Goal: Task Accomplishment & Management: Complete application form

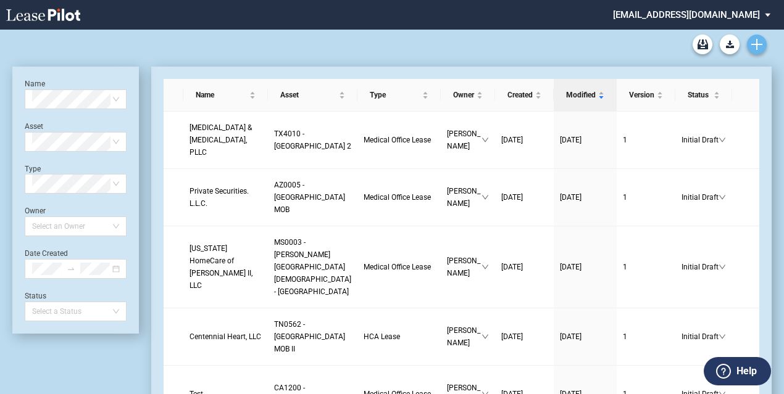
click at [759, 41] on icon "Create new document" at bounding box center [756, 44] width 11 height 11
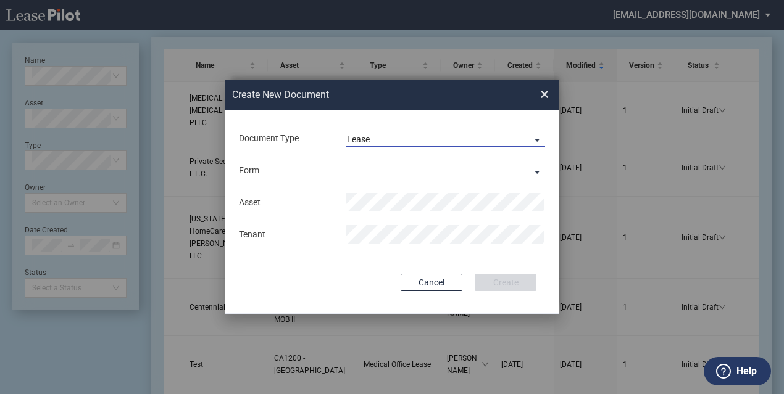
click at [383, 138] on span "Lease" at bounding box center [435, 140] width 177 height 12
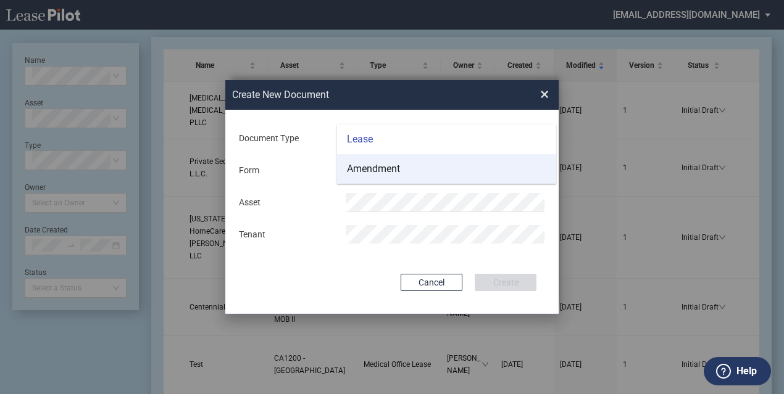
click at [388, 167] on div "Amendment" at bounding box center [373, 169] width 53 height 14
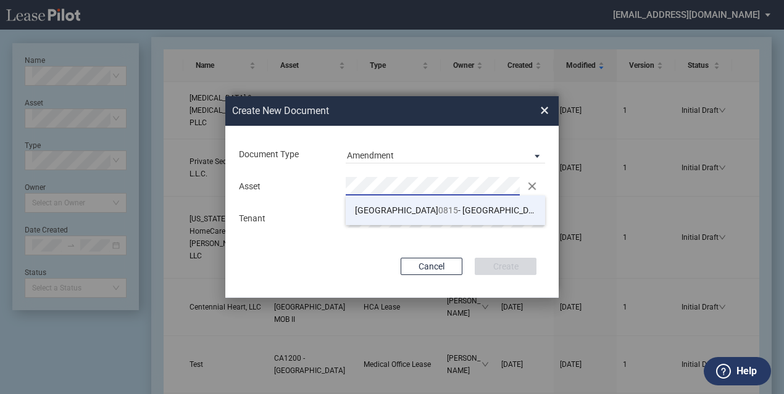
click at [438, 210] on span "0815" at bounding box center [448, 210] width 20 height 10
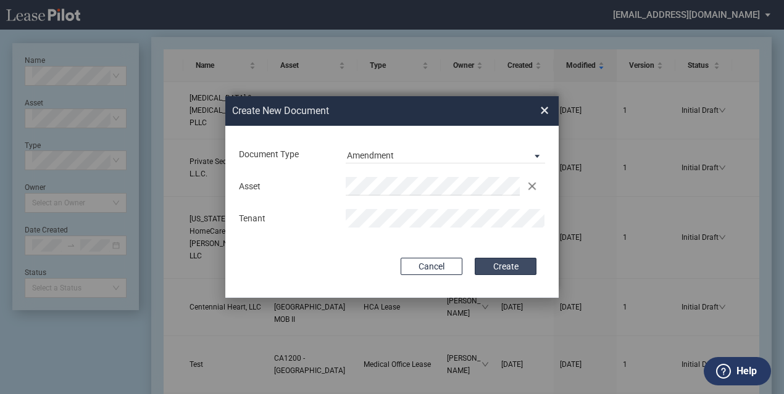
click at [520, 265] on button "Create" at bounding box center [506, 266] width 62 height 17
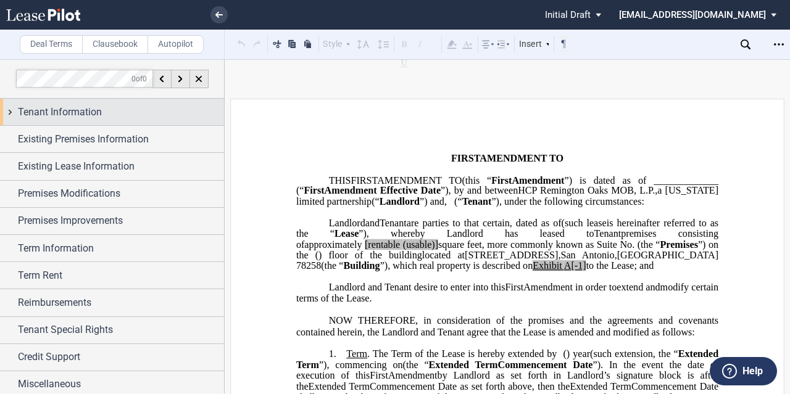
click at [95, 114] on span "Tenant Information" at bounding box center [60, 112] width 84 height 15
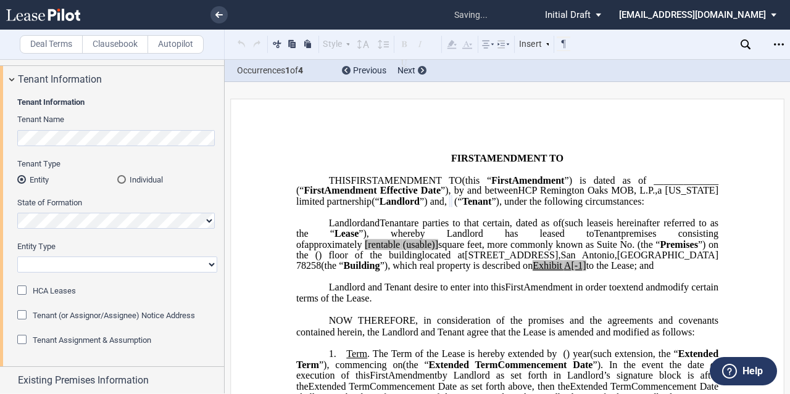
scroll to position [94, 0]
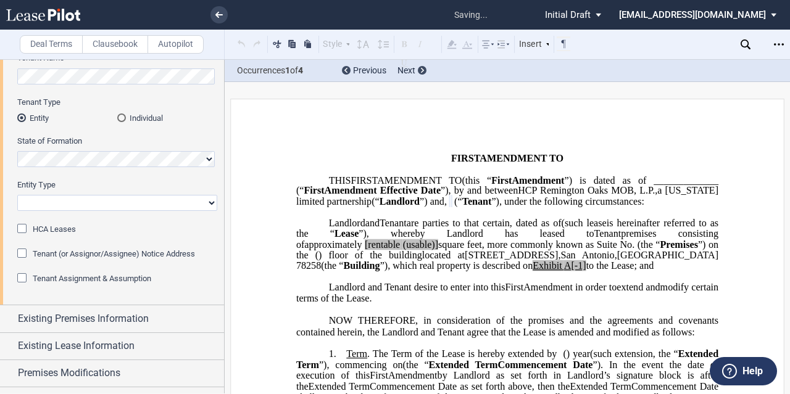
click at [67, 204] on select "Corporation Limited Liability Company General Partnership Limited Partnership O…" at bounding box center [117, 203] width 200 height 16
select select "Other"
click at [17, 195] on select "Corporation Limited Liability Company General Partnership Limited Partnership O…" at bounding box center [117, 203] width 200 height 16
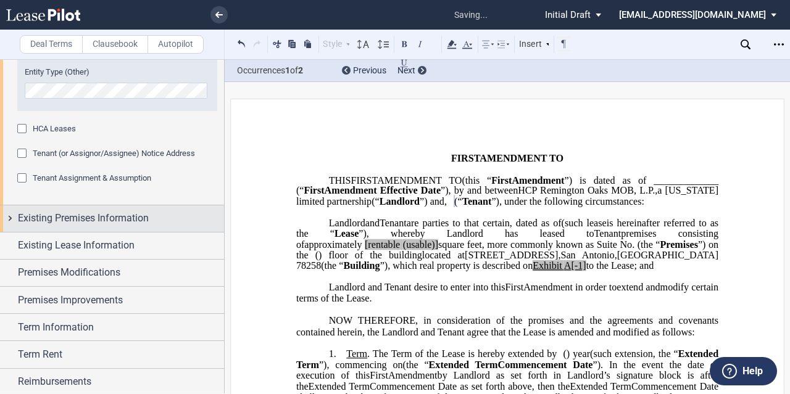
click at [51, 223] on span "Existing Premises Information" at bounding box center [83, 218] width 131 height 15
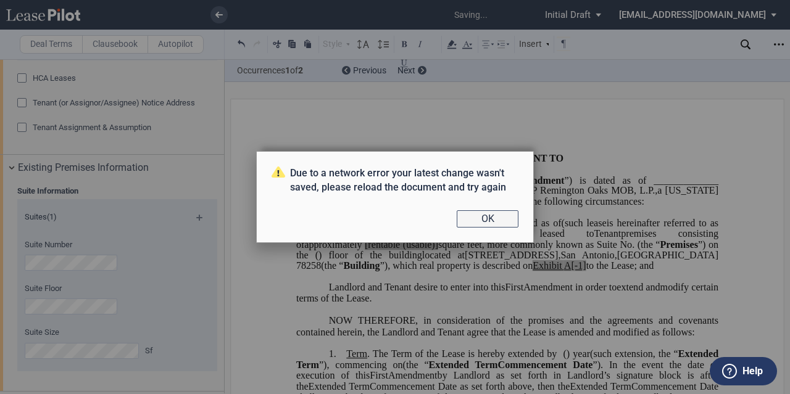
scroll to position [312, 0]
click at [491, 217] on button "OK" at bounding box center [488, 218] width 62 height 17
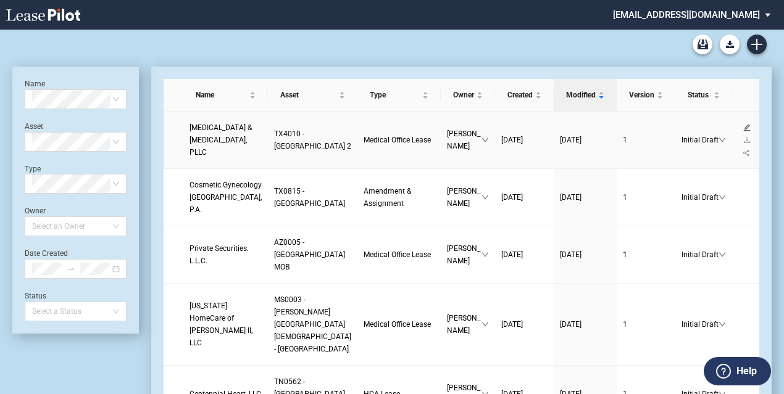
click at [743, 131] on icon "edit" at bounding box center [746, 127] width 7 height 7
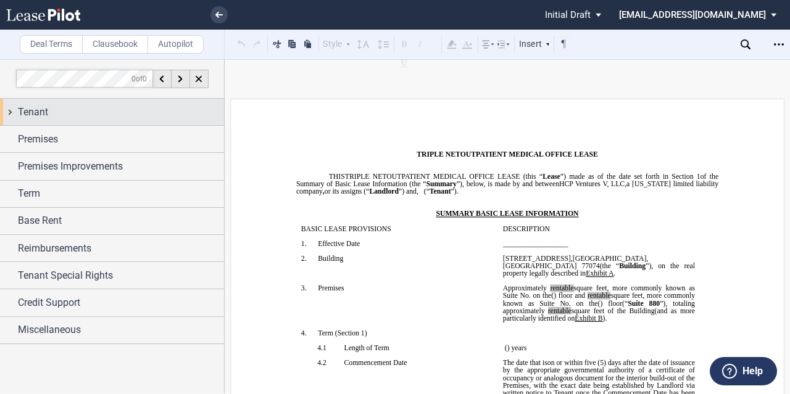
click at [56, 118] on div "Tenant" at bounding box center [121, 112] width 206 height 15
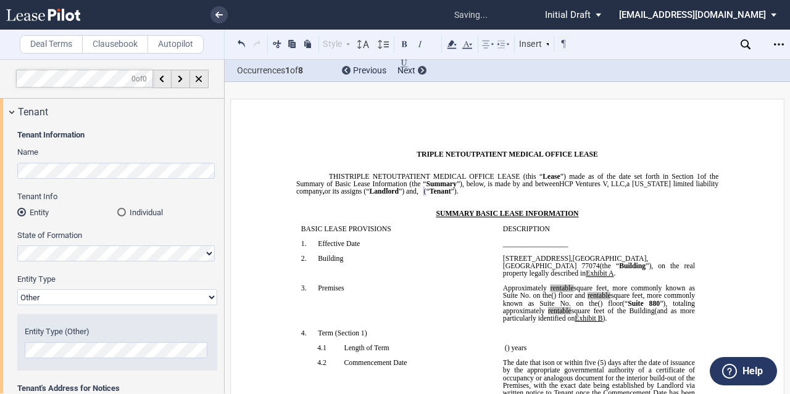
scroll to position [48, 0]
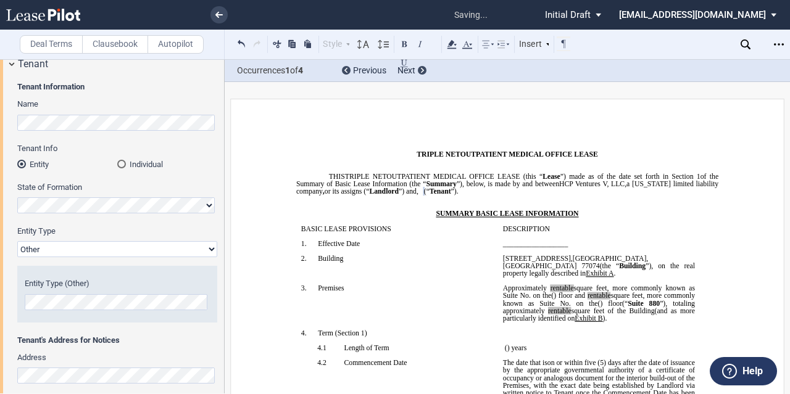
click at [72, 12] on icon at bounding box center [43, 15] width 74 height 12
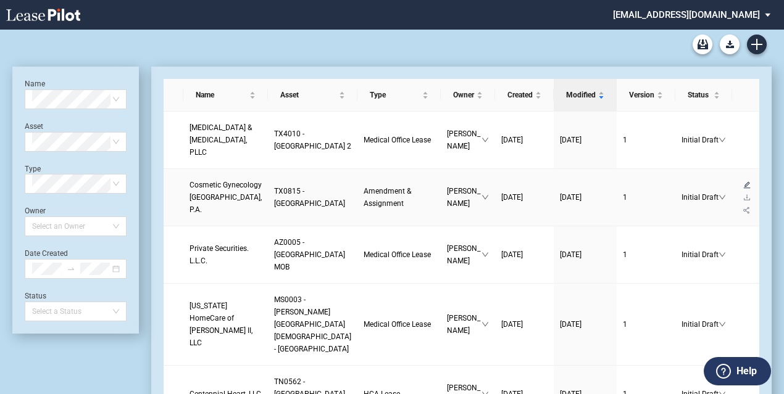
click at [743, 189] on icon "edit" at bounding box center [746, 184] width 7 height 7
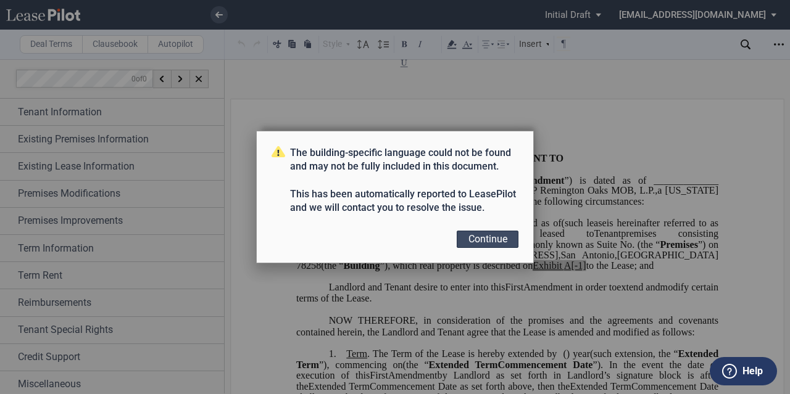
click at [482, 235] on button "Continue" at bounding box center [488, 239] width 62 height 17
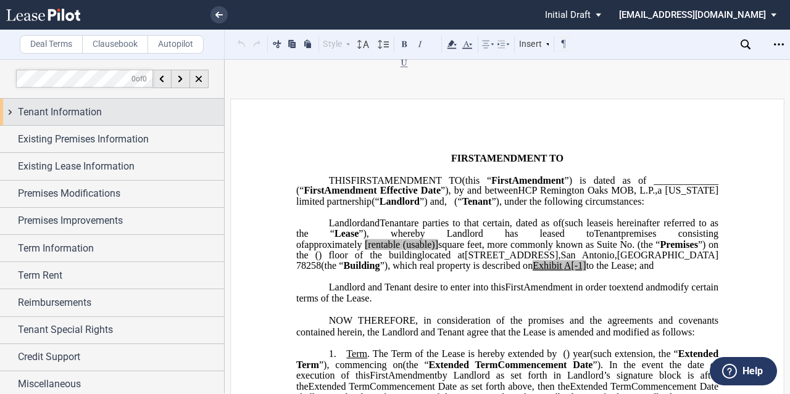
click at [115, 108] on div "Tenant Information" at bounding box center [121, 112] width 206 height 15
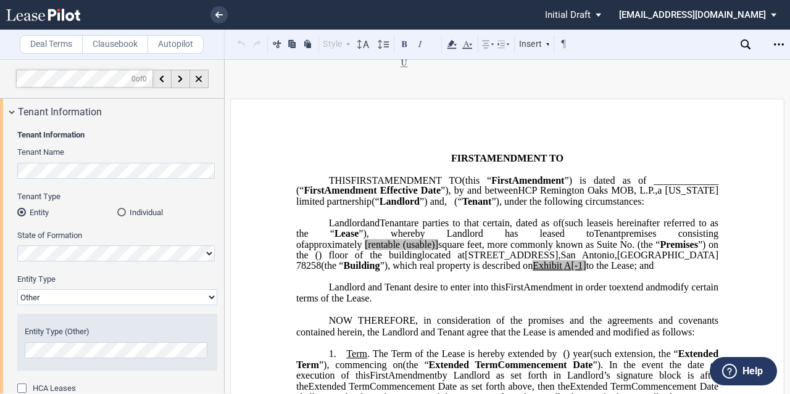
scroll to position [15, 0]
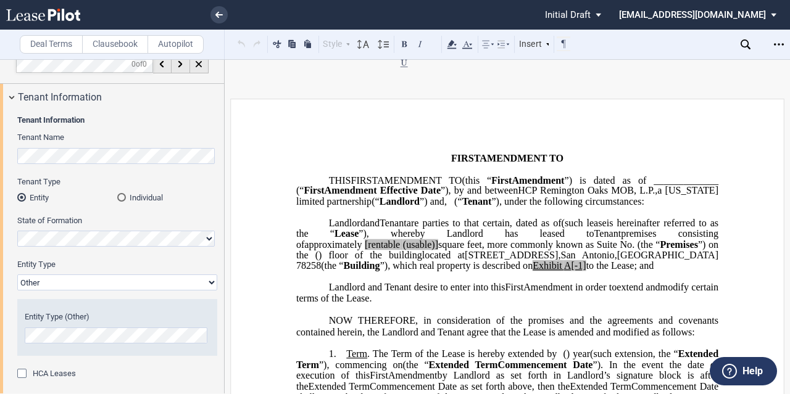
click at [77, 281] on select "Corporation Limited Liability Company General Partnership Limited Partnership O…" at bounding box center [117, 283] width 200 height 16
click at [171, 275] on select "Corporation Limited Liability Company General Partnership Limited Partnership O…" at bounding box center [117, 283] width 200 height 16
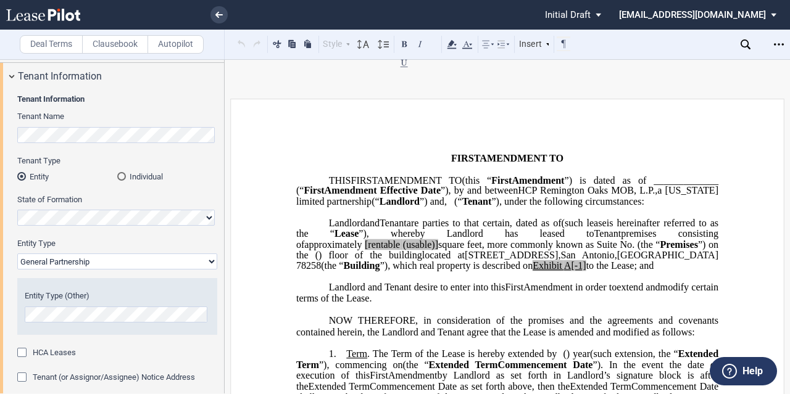
click at [17, 254] on select "Corporation Limited Liability Company General Partnership Limited Partnership O…" at bounding box center [117, 262] width 200 height 16
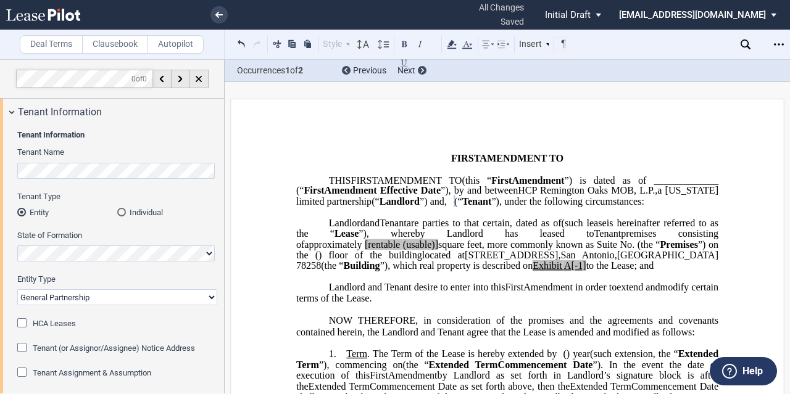
scroll to position [78, 0]
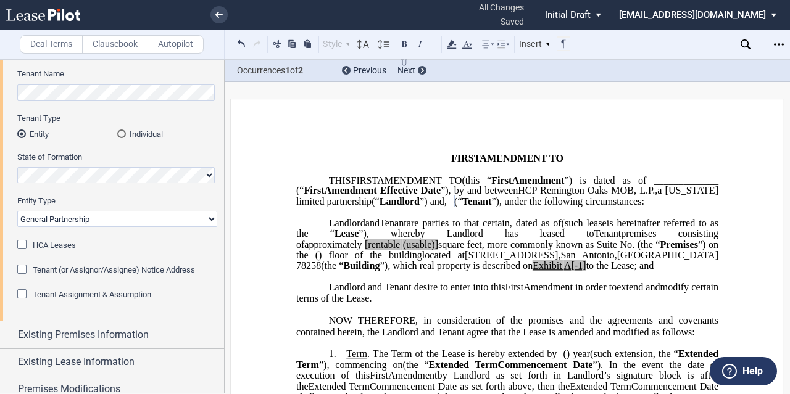
click at [100, 218] on select "Corporation Limited Liability Company General Partnership Limited Partnership O…" at bounding box center [117, 219] width 200 height 16
select select "Other"
click at [17, 211] on select "Corporation Limited Liability Company General Partnership Limited Partnership O…" at bounding box center [117, 219] width 200 height 16
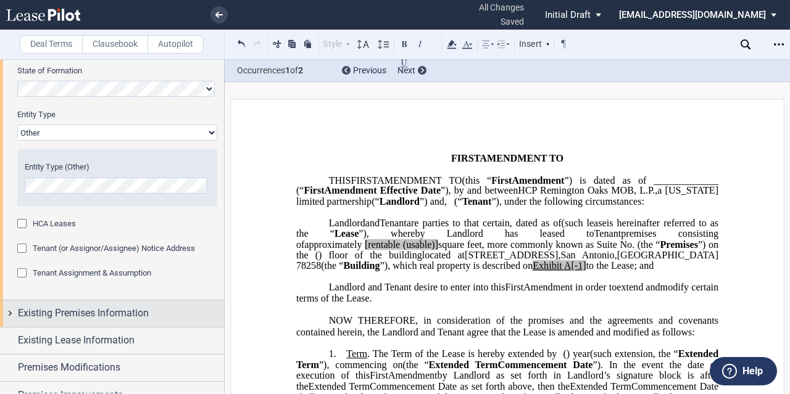
scroll to position [213, 0]
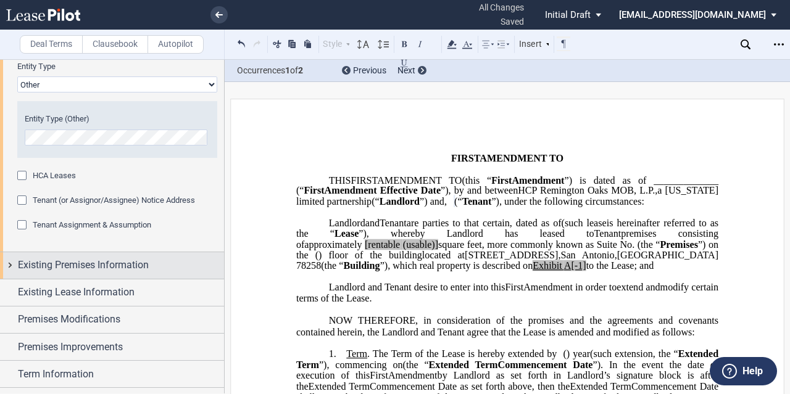
click at [90, 259] on span "Existing Premises Information" at bounding box center [83, 265] width 131 height 15
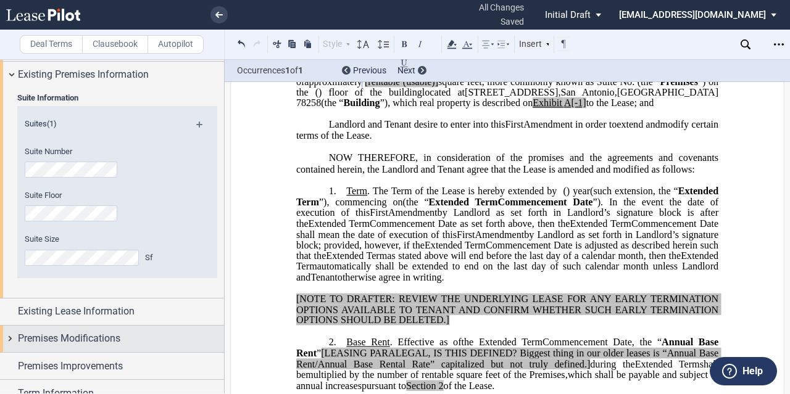
scroll to position [164, 0]
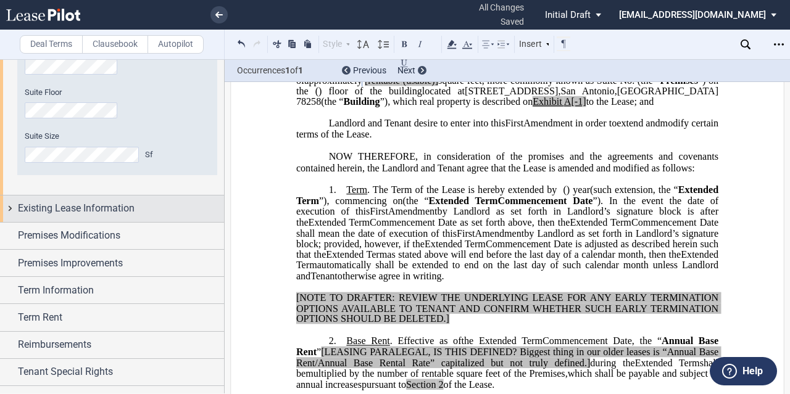
click at [110, 201] on span "Existing Lease Information" at bounding box center [76, 208] width 117 height 15
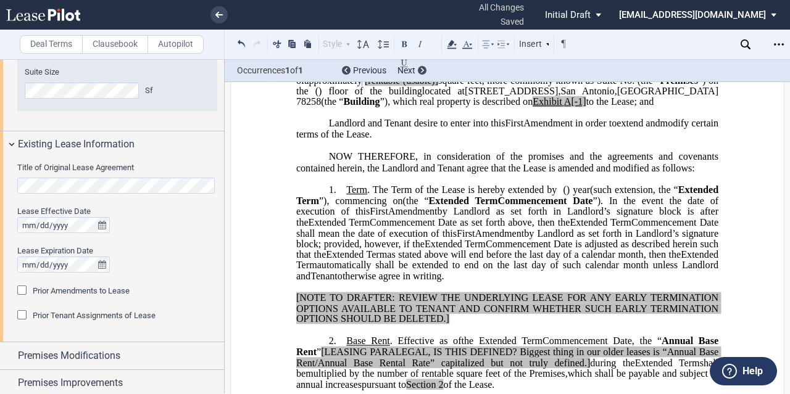
scroll to position [578, 0]
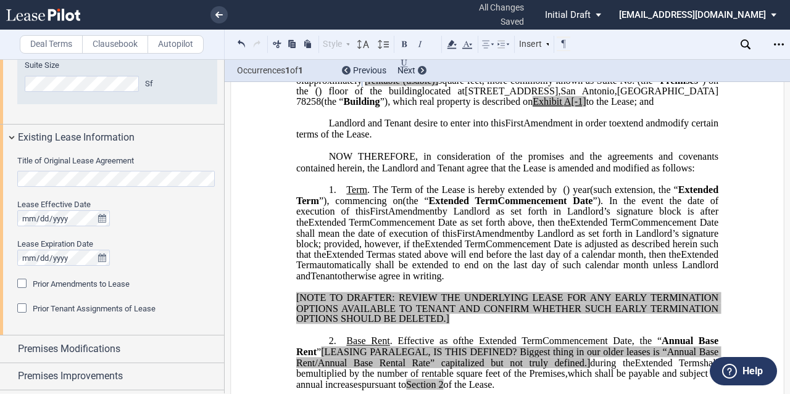
click at [6, 170] on div "Title of Original Lease Agreement Lease Effective Date Lease Expiration Date Pr…" at bounding box center [112, 243] width 224 height 185
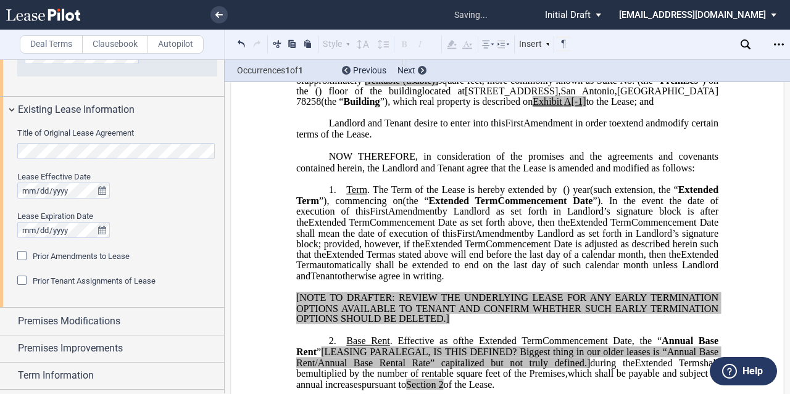
click at [54, 253] on span "Prior Amendments to Lease" at bounding box center [81, 256] width 97 height 9
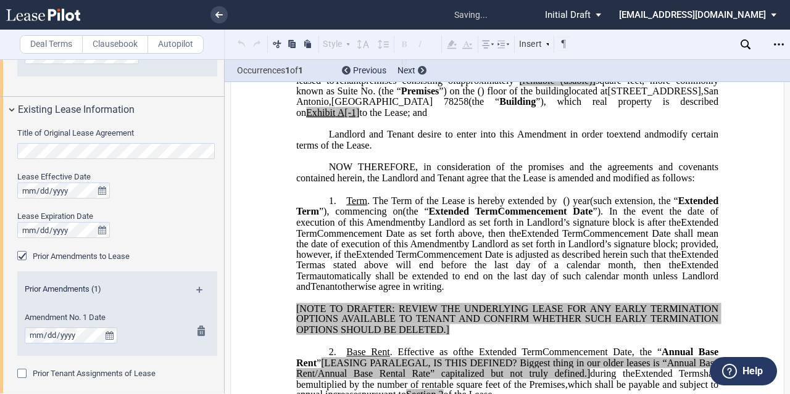
scroll to position [703, 0]
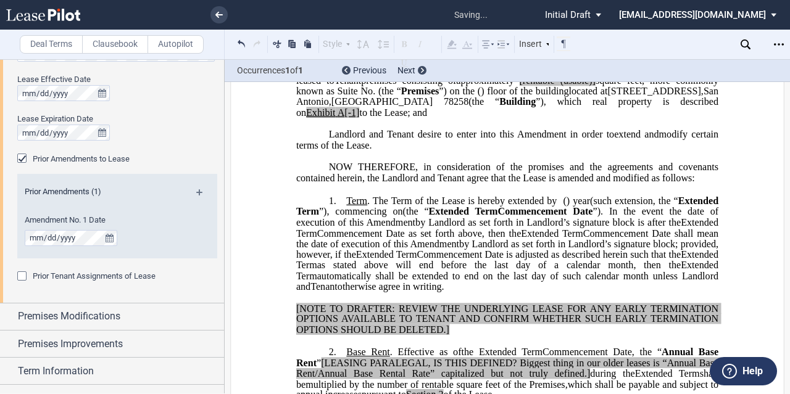
click at [199, 192] on md-icon at bounding box center [204, 196] width 17 height 15
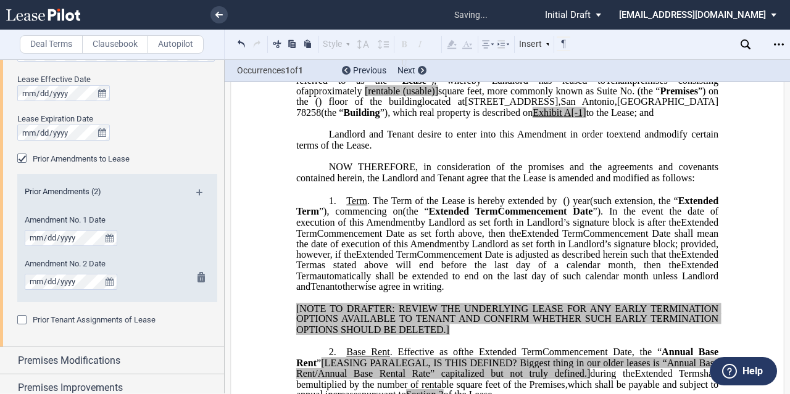
click at [202, 191] on md-icon at bounding box center [204, 196] width 17 height 15
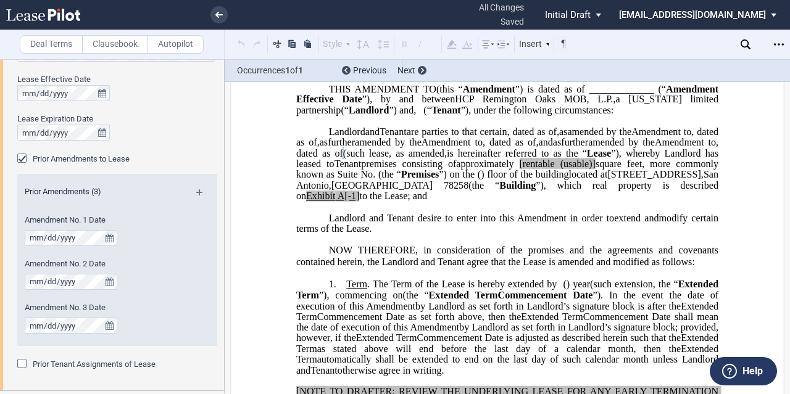
scroll to position [91, 0]
click at [557, 138] on span "," at bounding box center [558, 132] width 2 height 11
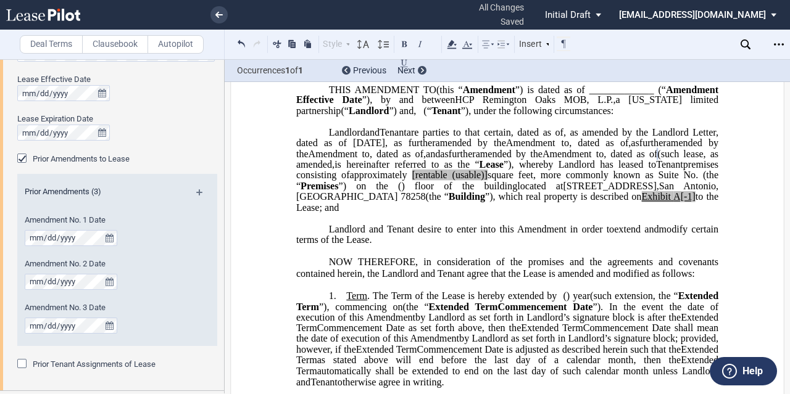
click at [426, 159] on span "and" at bounding box center [433, 153] width 14 height 11
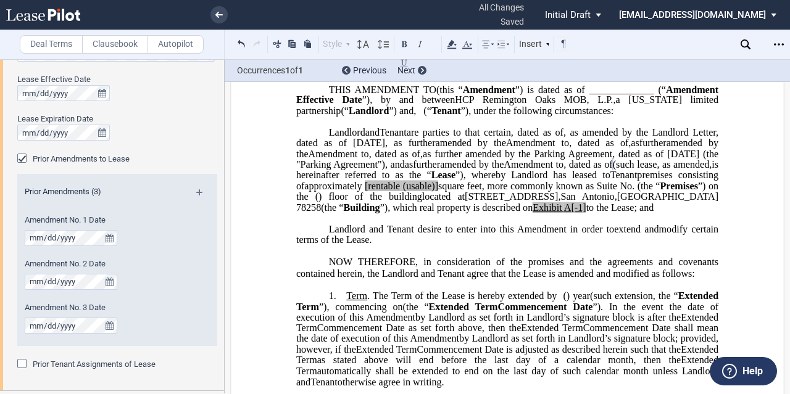
drag, startPoint x: 297, startPoint y: 207, endPoint x: 373, endPoint y: 209, distance: 75.3
click at [375, 170] on span "as further amended by the Parking Agreement, dated as of [DATE] (the "Parking A…" at bounding box center [508, 159] width 425 height 22
click at [405, 44] on button at bounding box center [404, 43] width 15 height 15
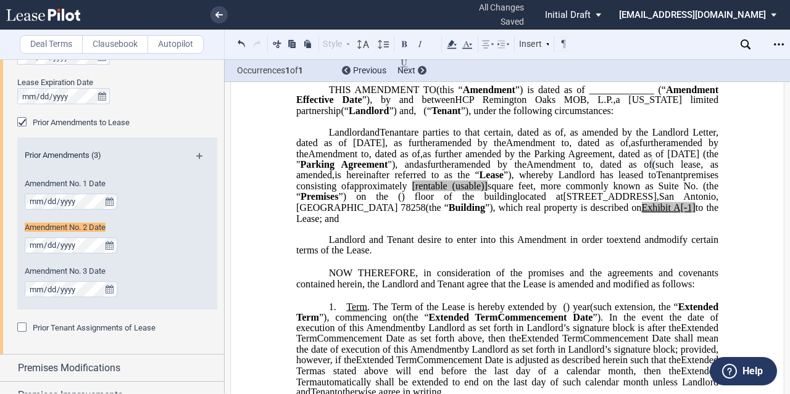
click at [600, 191] on span "premises consisting of" at bounding box center [508, 181] width 425 height 22
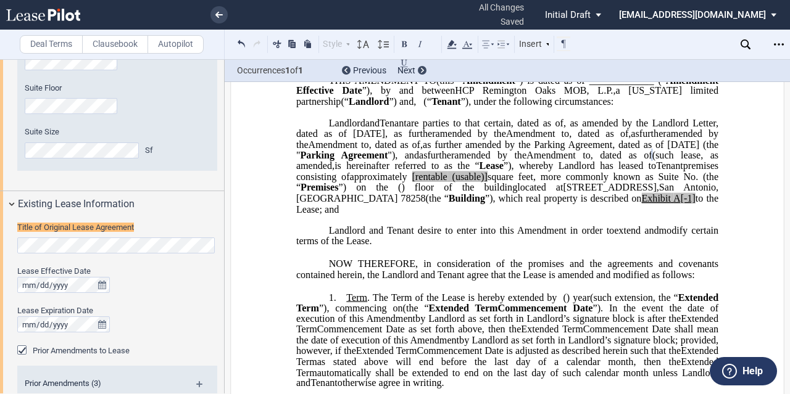
scroll to position [108, 0]
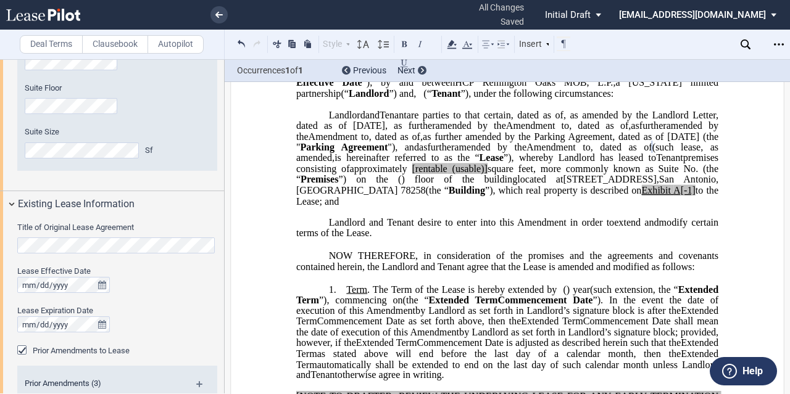
click at [412, 175] on span "[rentable" at bounding box center [429, 169] width 35 height 11
drag, startPoint x: 353, startPoint y: 222, endPoint x: 394, endPoint y: 222, distance: 40.7
click at [394, 185] on span "approximately ﻿ ﻿ rentable (usable)] square feet, more commonly known as Suite …" at bounding box center [508, 175] width 425 height 22
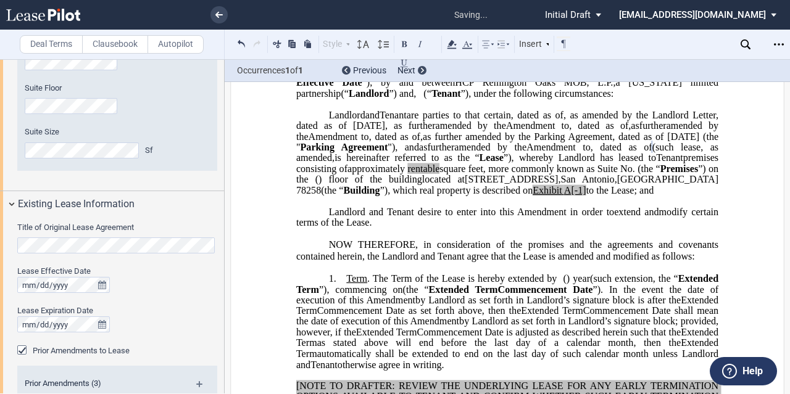
click at [586, 196] on span "to the Lease; and" at bounding box center [620, 190] width 68 height 11
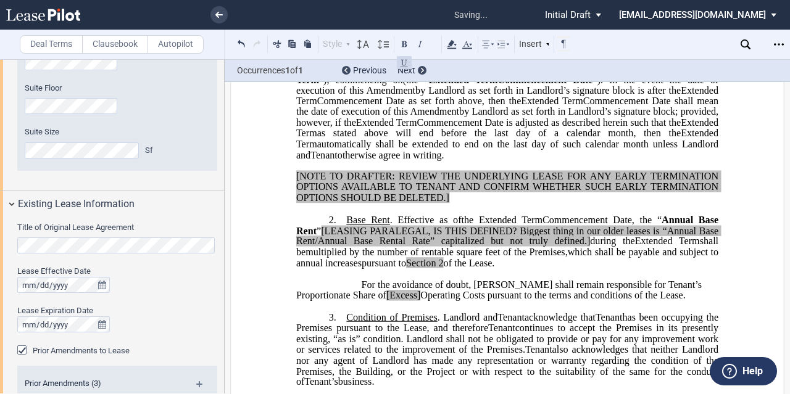
scroll to position [319, 0]
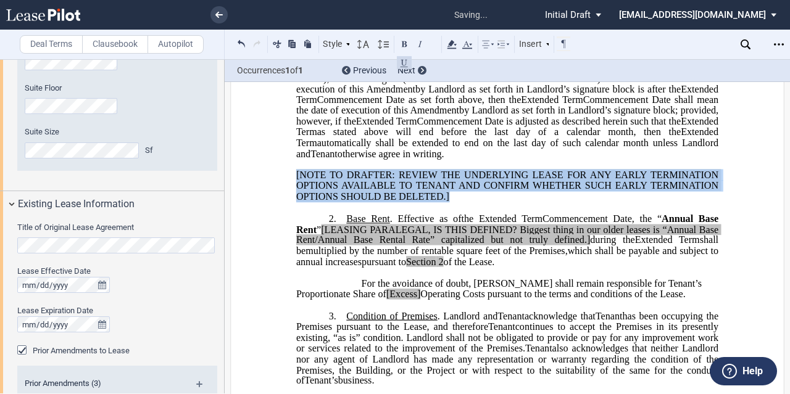
drag, startPoint x: 460, startPoint y: 252, endPoint x: 269, endPoint y: 222, distance: 193.7
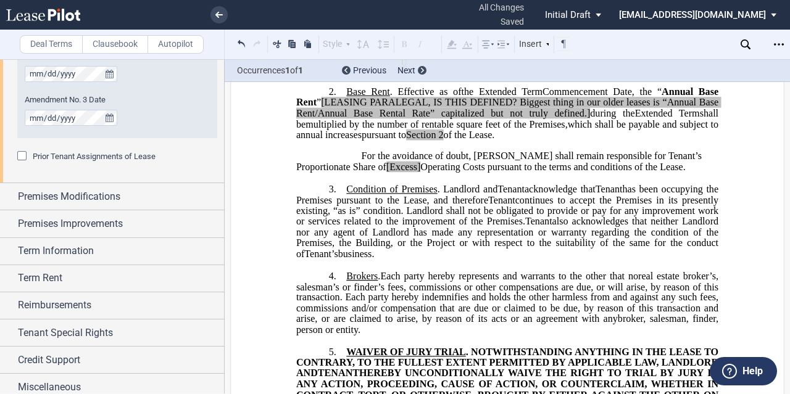
scroll to position [916, 0]
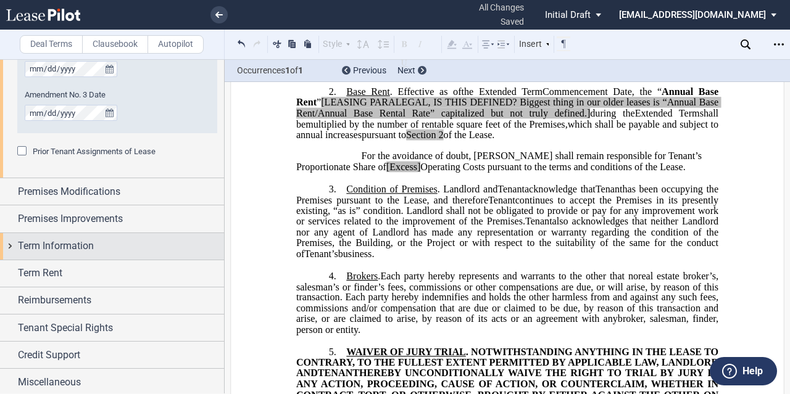
click at [57, 250] on span "Term Information" at bounding box center [56, 246] width 76 height 15
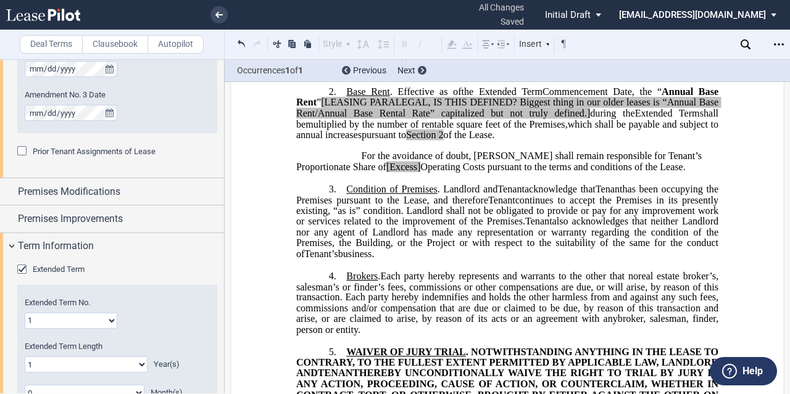
click at [49, 270] on span "Extended Term" at bounding box center [59, 269] width 52 height 9
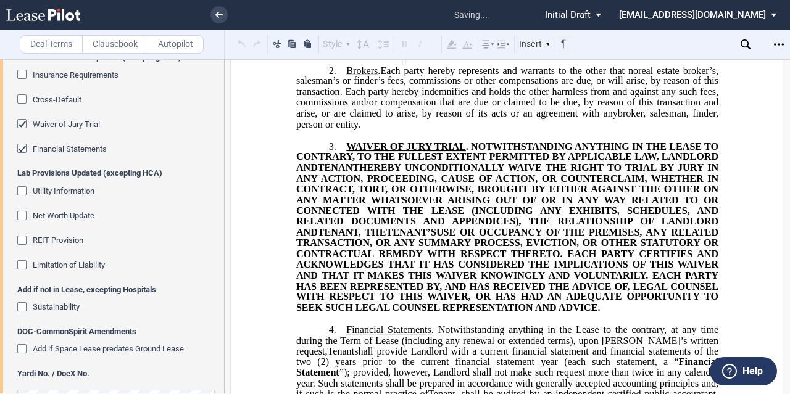
click at [63, 147] on span "Financial Statements" at bounding box center [70, 148] width 74 height 9
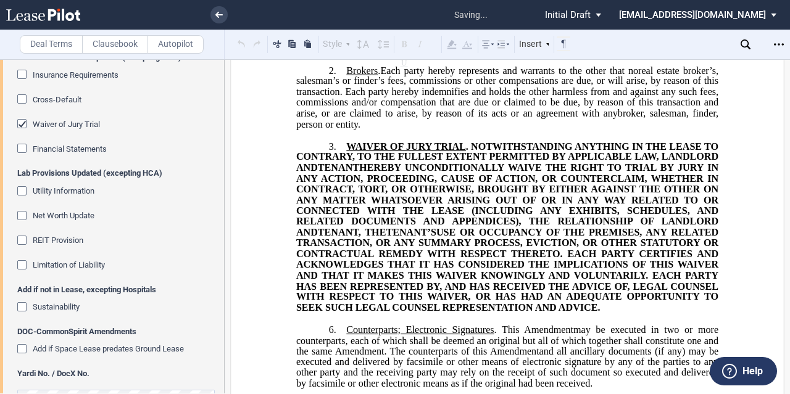
click at [57, 120] on span "Waiver of Jury Trial" at bounding box center [66, 124] width 67 height 9
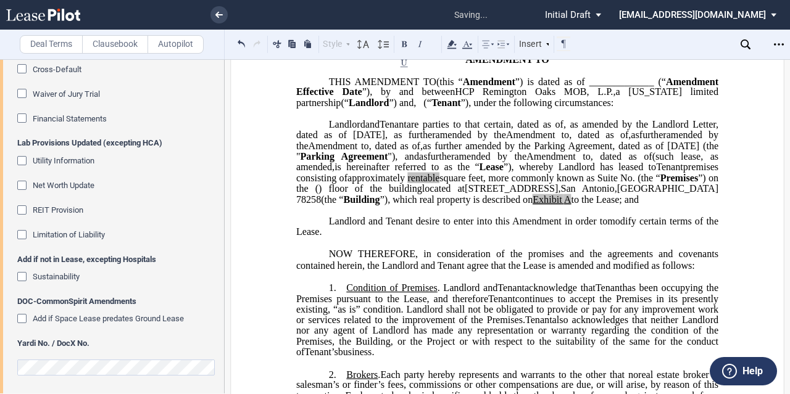
scroll to position [0, 0]
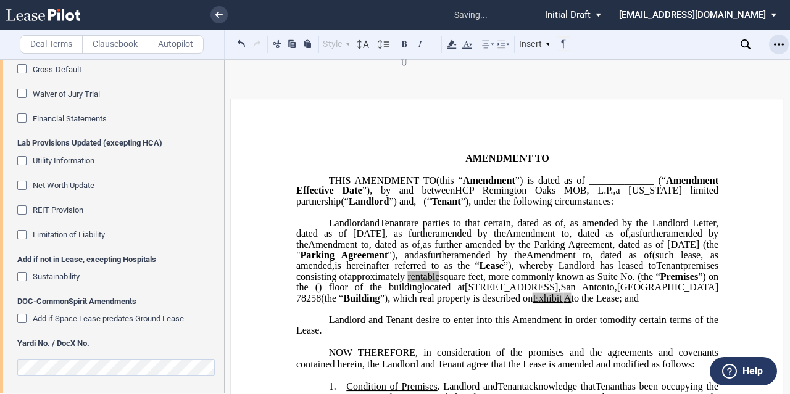
click at [779, 46] on icon "Open Lease options menu" at bounding box center [779, 44] width 10 height 10
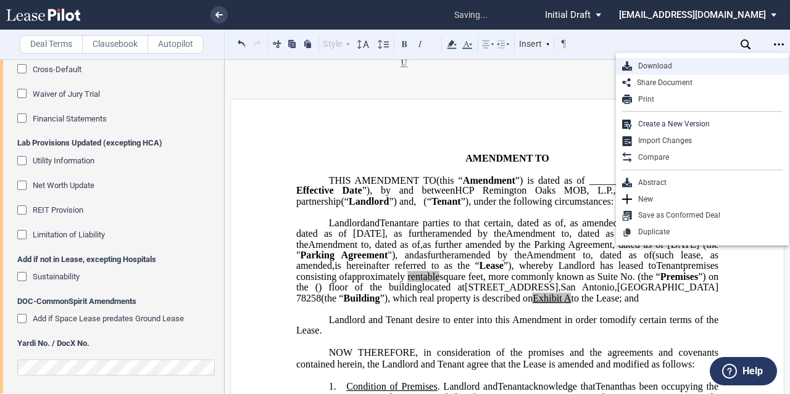
click at [674, 68] on div "Download" at bounding box center [707, 66] width 151 height 10
